Goal: Task Accomplishment & Management: Manage account settings

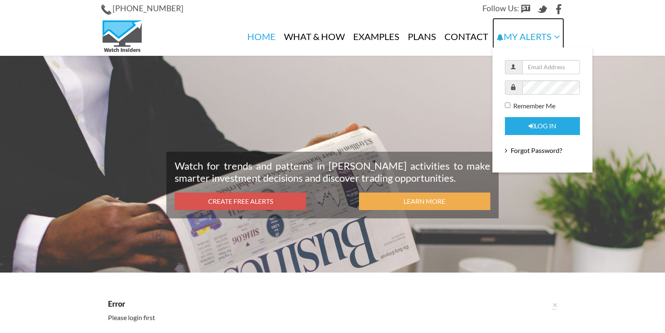
click at [516, 35] on link "My Alerts" at bounding box center [528, 37] width 72 height 38
click at [544, 71] on input "text" at bounding box center [551, 67] width 58 height 14
type input "jerincary@gmail.com"
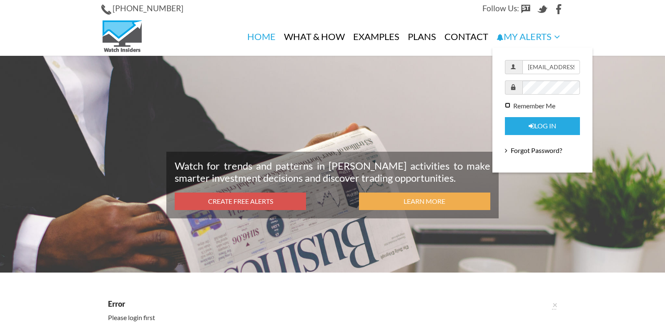
click at [507, 104] on input "Remember Me" at bounding box center [507, 105] width 5 height 5
checkbox input "true"
click at [531, 127] on icon "submit" at bounding box center [531, 126] width 6 height 7
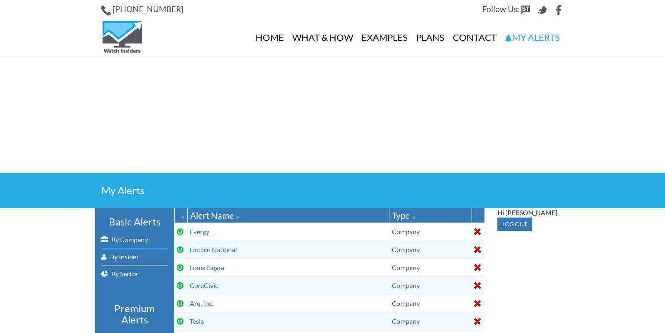
select select
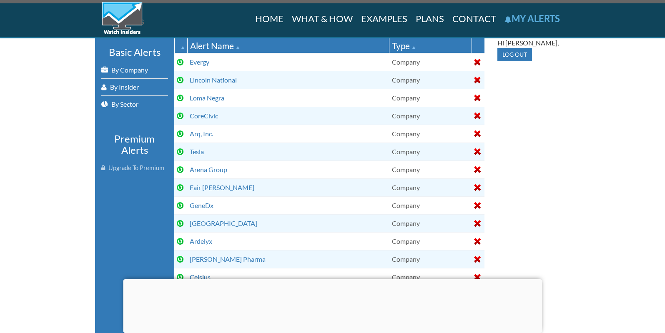
scroll to position [169, 0]
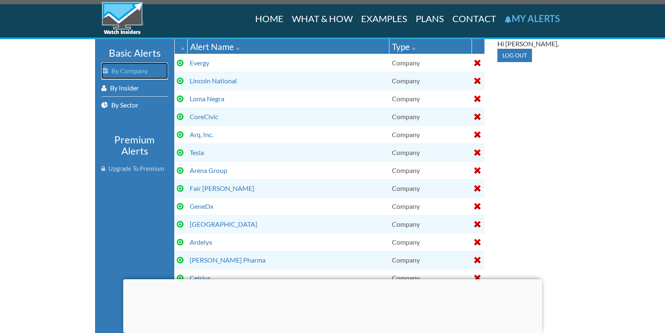
click at [135, 71] on link "By Company" at bounding box center [134, 71] width 67 height 17
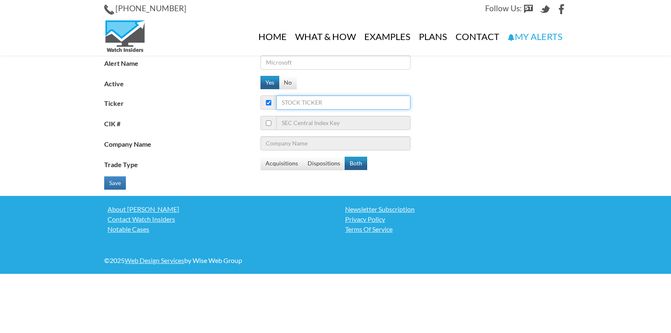
click at [311, 103] on input "Ticker" at bounding box center [343, 102] width 134 height 14
type input "om"
type input "Realty Income Corp."
type input "omi"
type input "Owens & Minor, Inc."
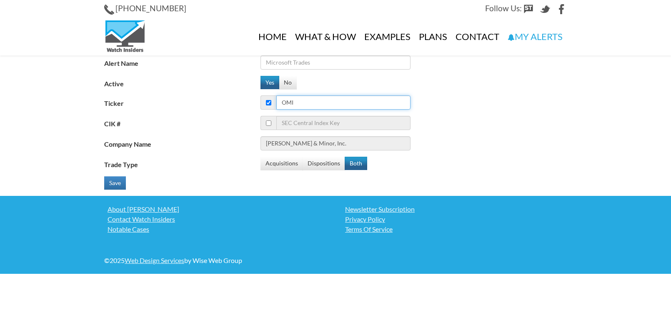
type input "omi"
click at [310, 65] on input "Alert Name" at bounding box center [335, 62] width 150 height 14
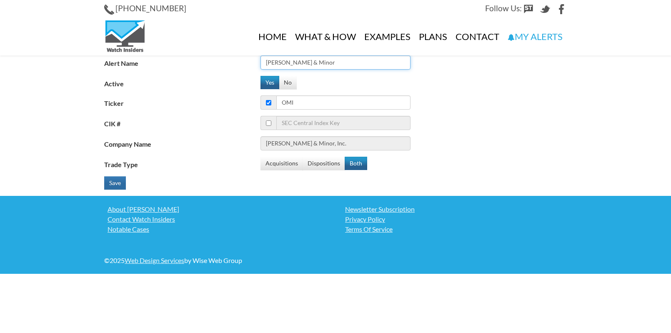
type input "Owens & Minor"
click at [118, 180] on button "Save" at bounding box center [115, 182] width 22 height 13
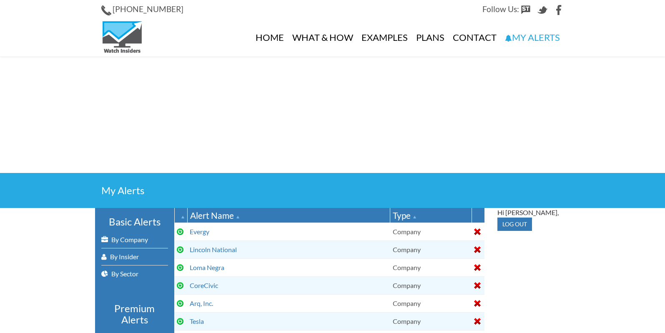
select select
